Goal: Task Accomplishment & Management: Use online tool/utility

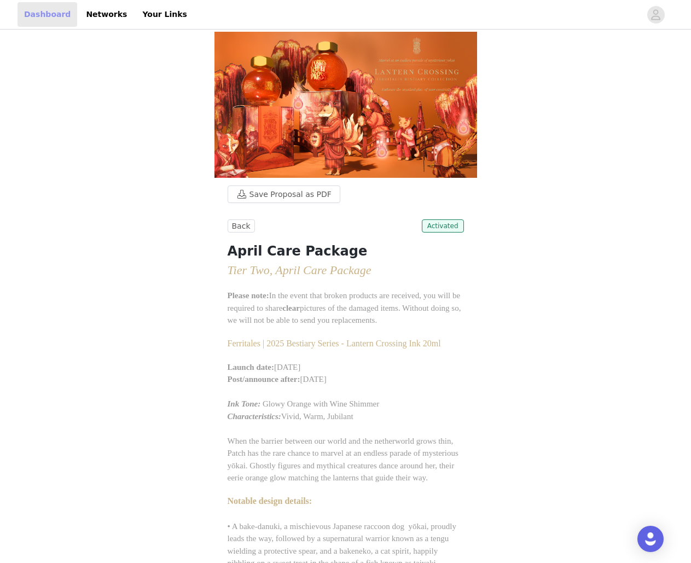
drag, startPoint x: 39, startPoint y: 10, endPoint x: 43, endPoint y: 16, distance: 6.9
click at [39, 10] on link "Dashboard" at bounding box center [47, 14] width 60 height 25
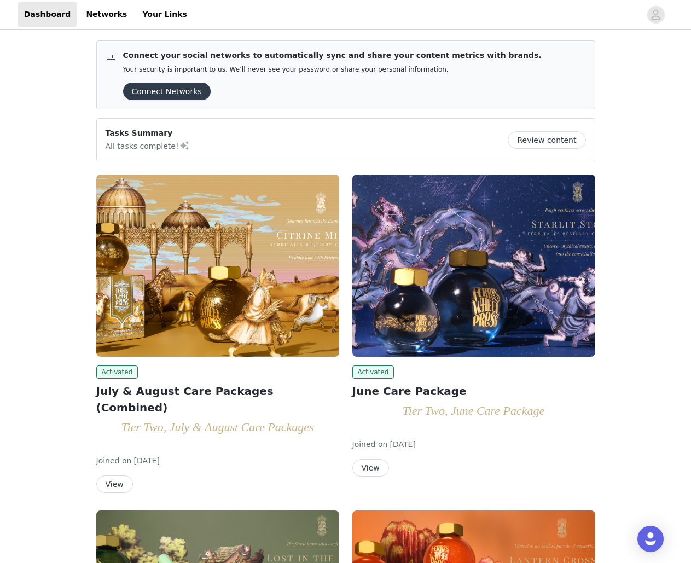
click at [114, 313] on button "View" at bounding box center [114, 483] width 37 height 17
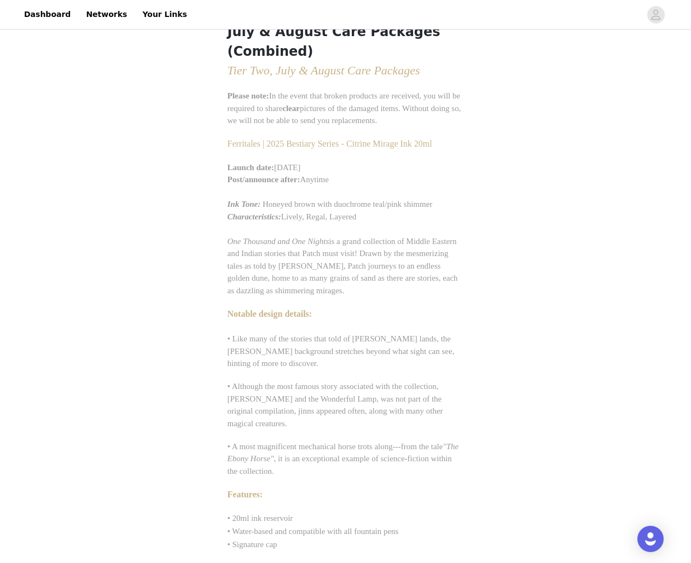
scroll to position [219, 0]
drag, startPoint x: 345, startPoint y: 144, endPoint x: 396, endPoint y: 148, distance: 51.5
click at [396, 148] on span "Ferritales | 2025 Bestiary Series - Citrine Mirage Ink 20ml" at bounding box center [329, 143] width 205 height 9
copy span "Citrine Mirage"
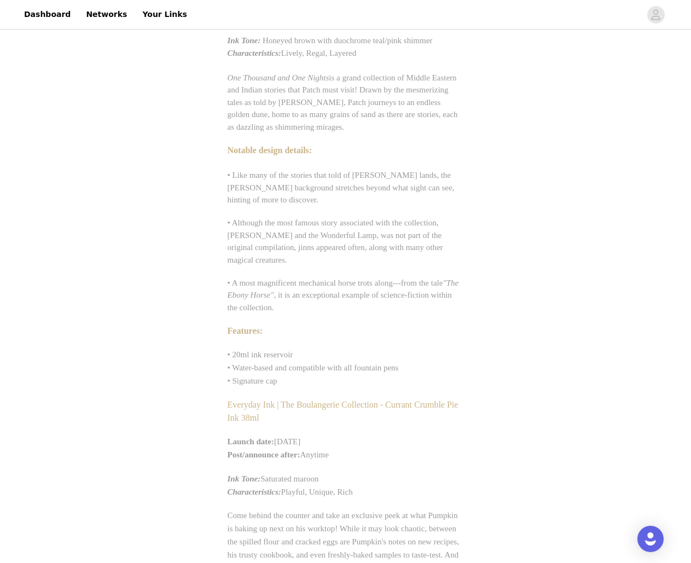
scroll to position [437, 0]
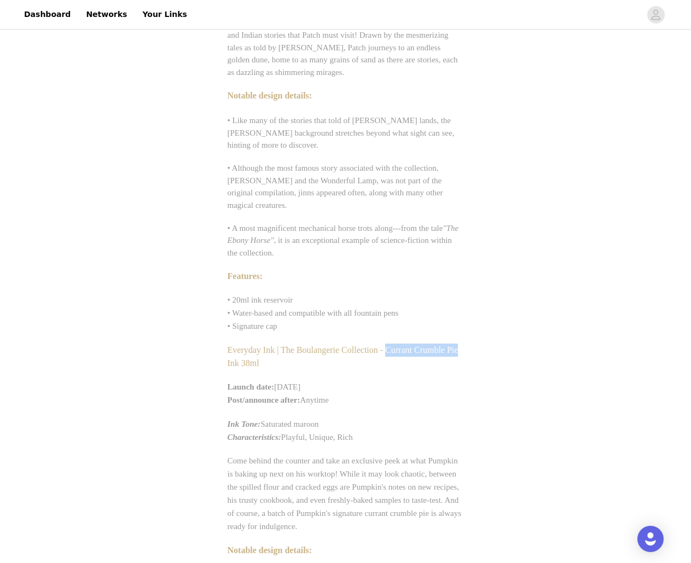
drag, startPoint x: 386, startPoint y: 349, endPoint x: 471, endPoint y: 352, distance: 85.4
copy span "Currant Crumble Pie"
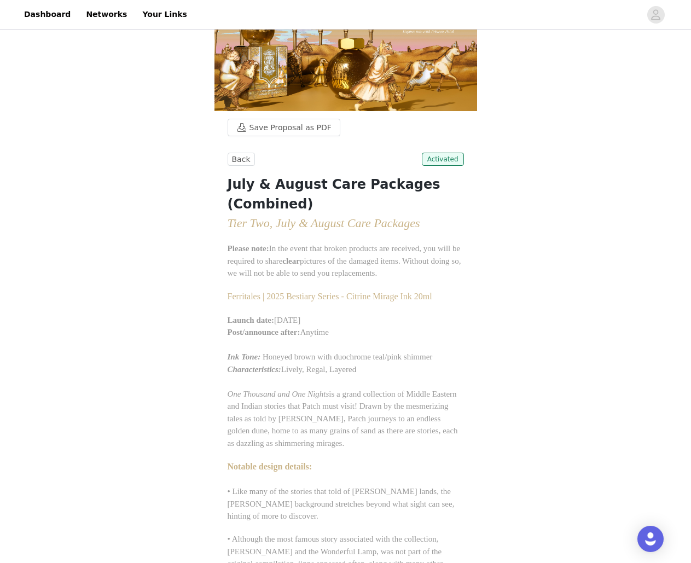
scroll to position [55, 0]
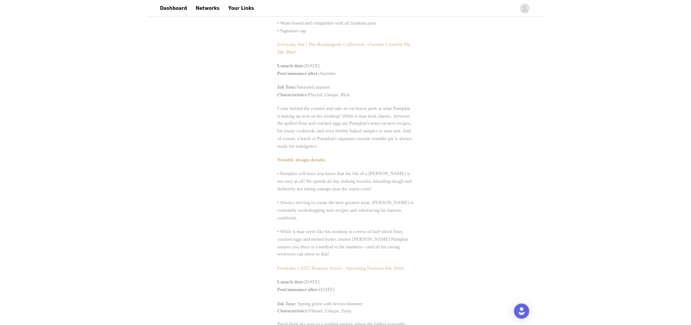
scroll to position [766, 0]
